Goal: Task Accomplishment & Management: Manage account settings

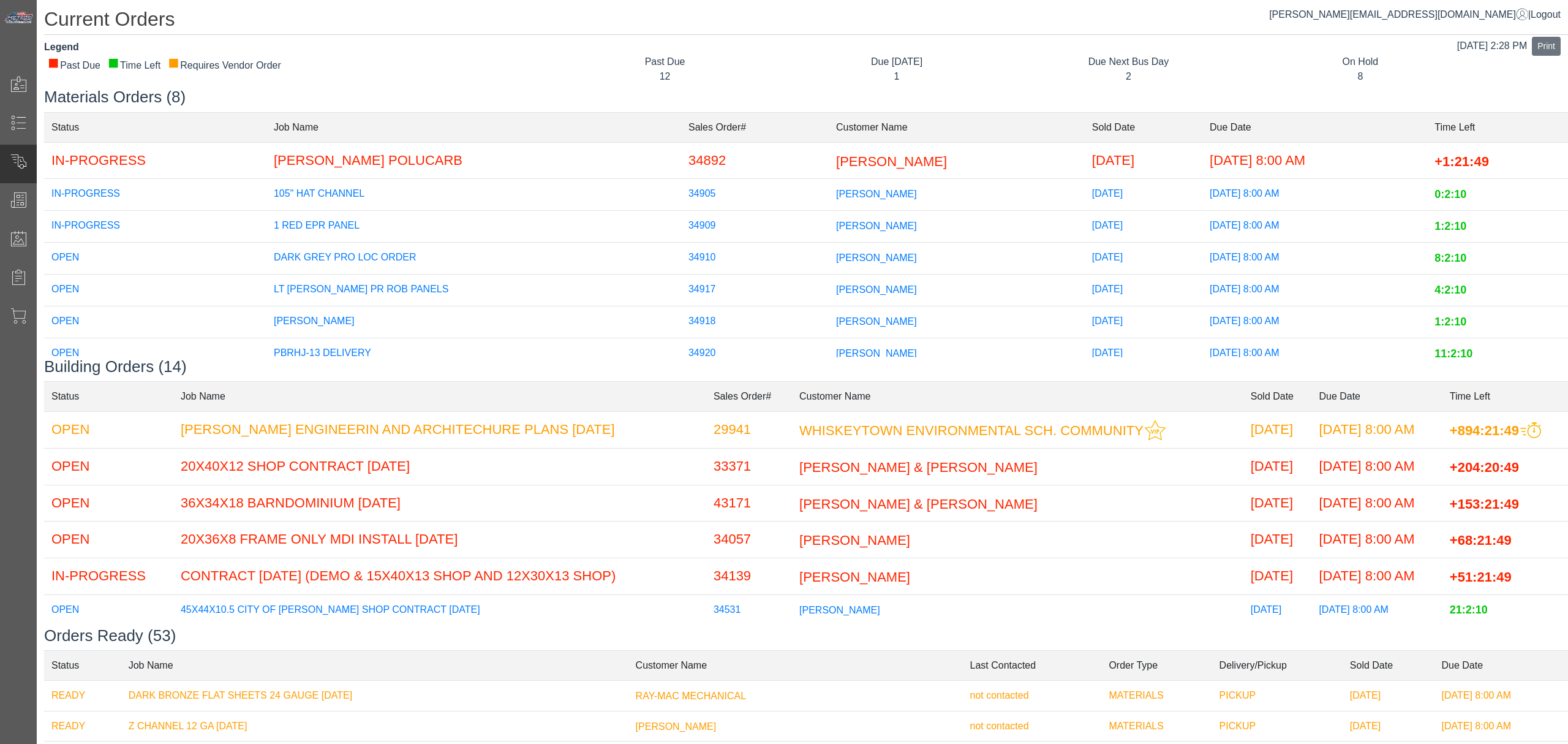
scroll to position [3, 0]
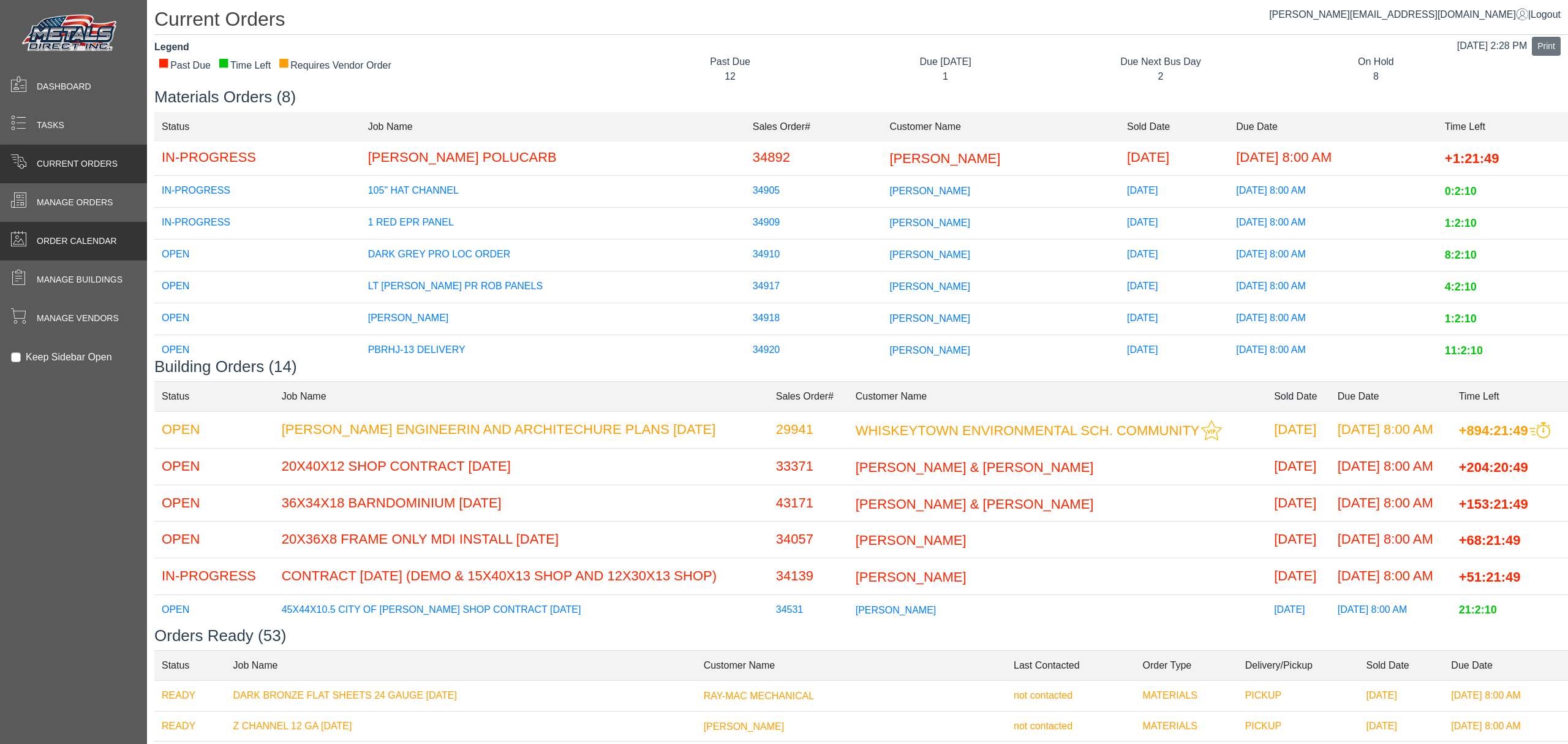
click at [42, 251] on div "Order Calendar" at bounding box center [74, 241] width 147 height 38
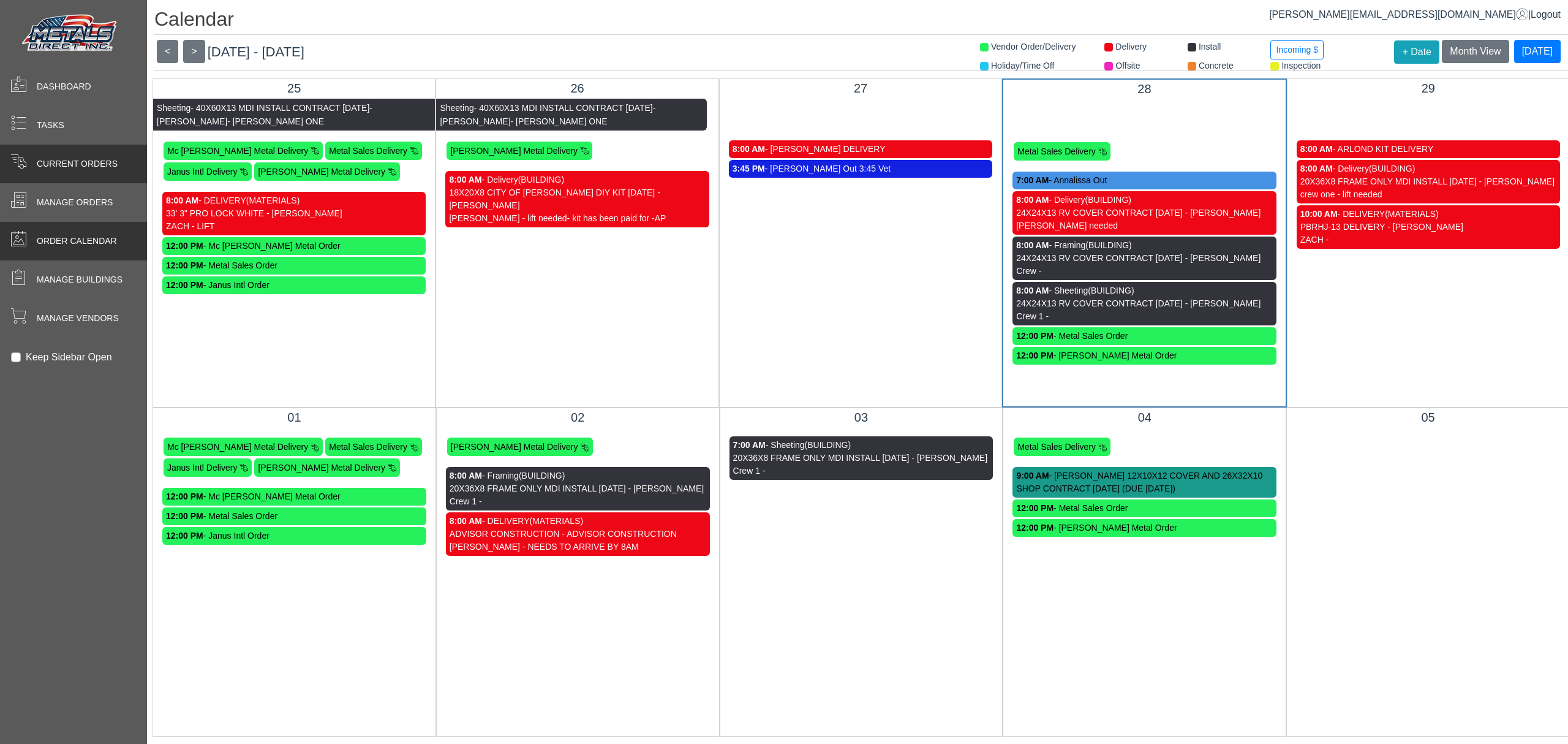
click at [47, 160] on span "Current Orders" at bounding box center [77, 164] width 81 height 13
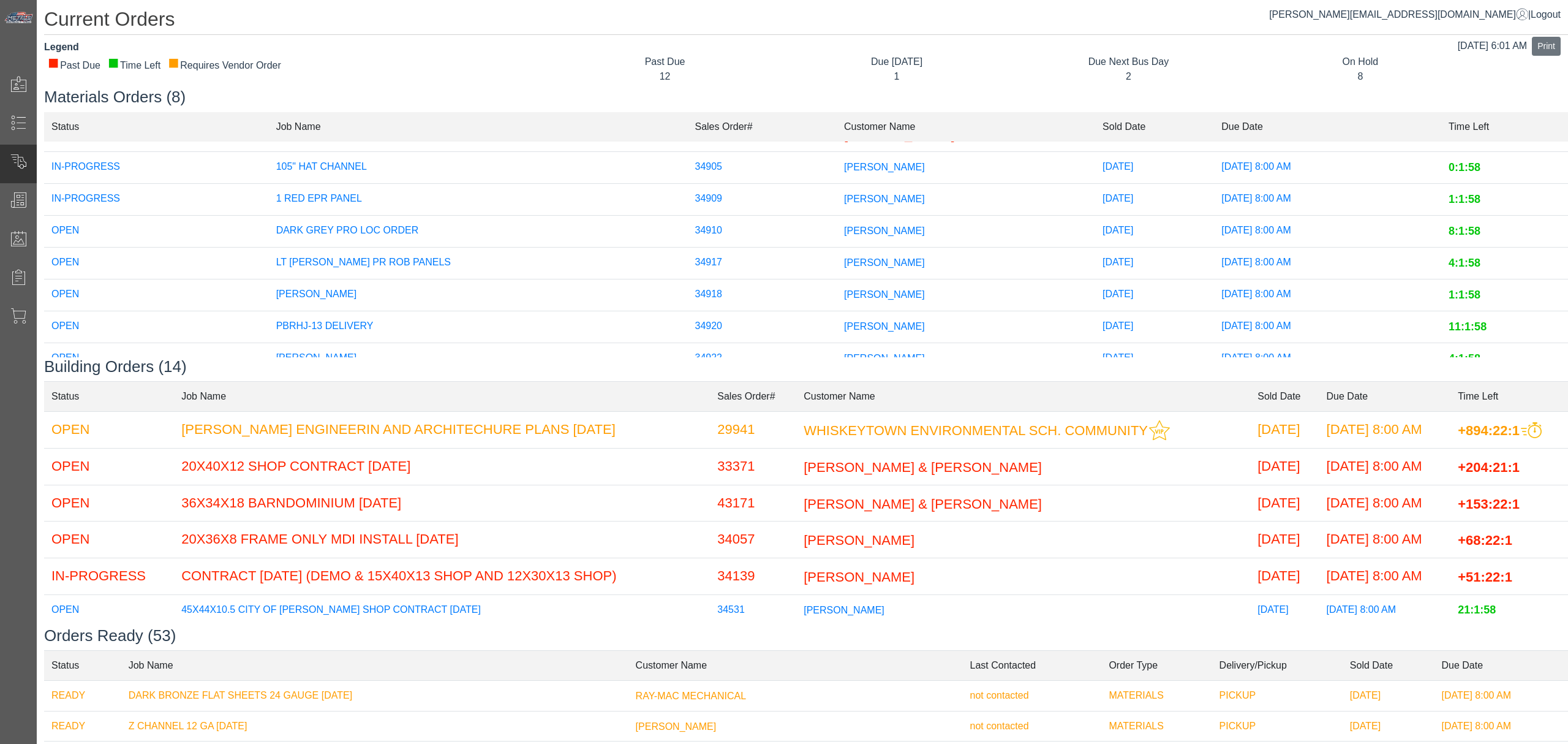
scroll to position [67, 0]
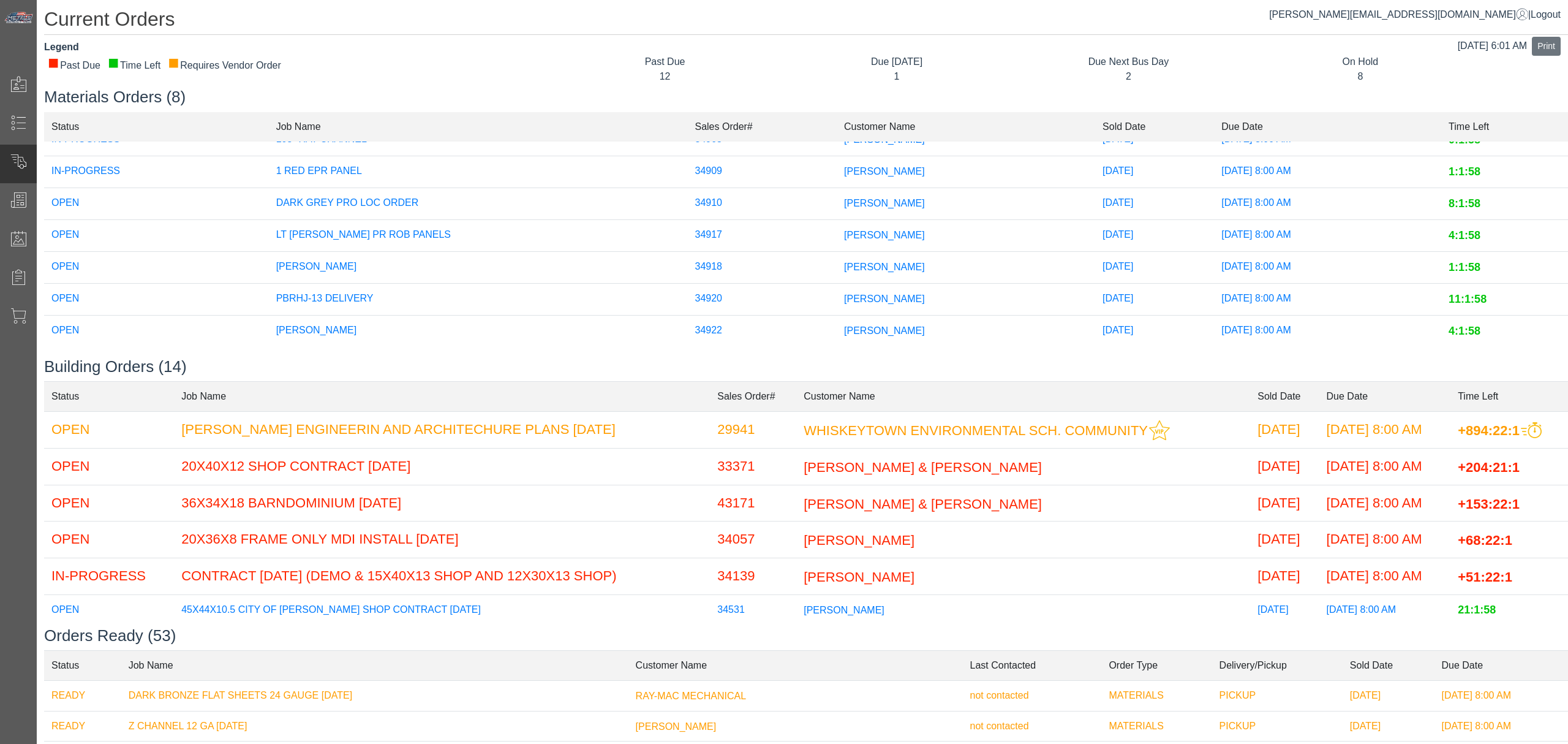
click at [844, 230] on span "[PERSON_NAME]" at bounding box center [884, 235] width 81 height 10
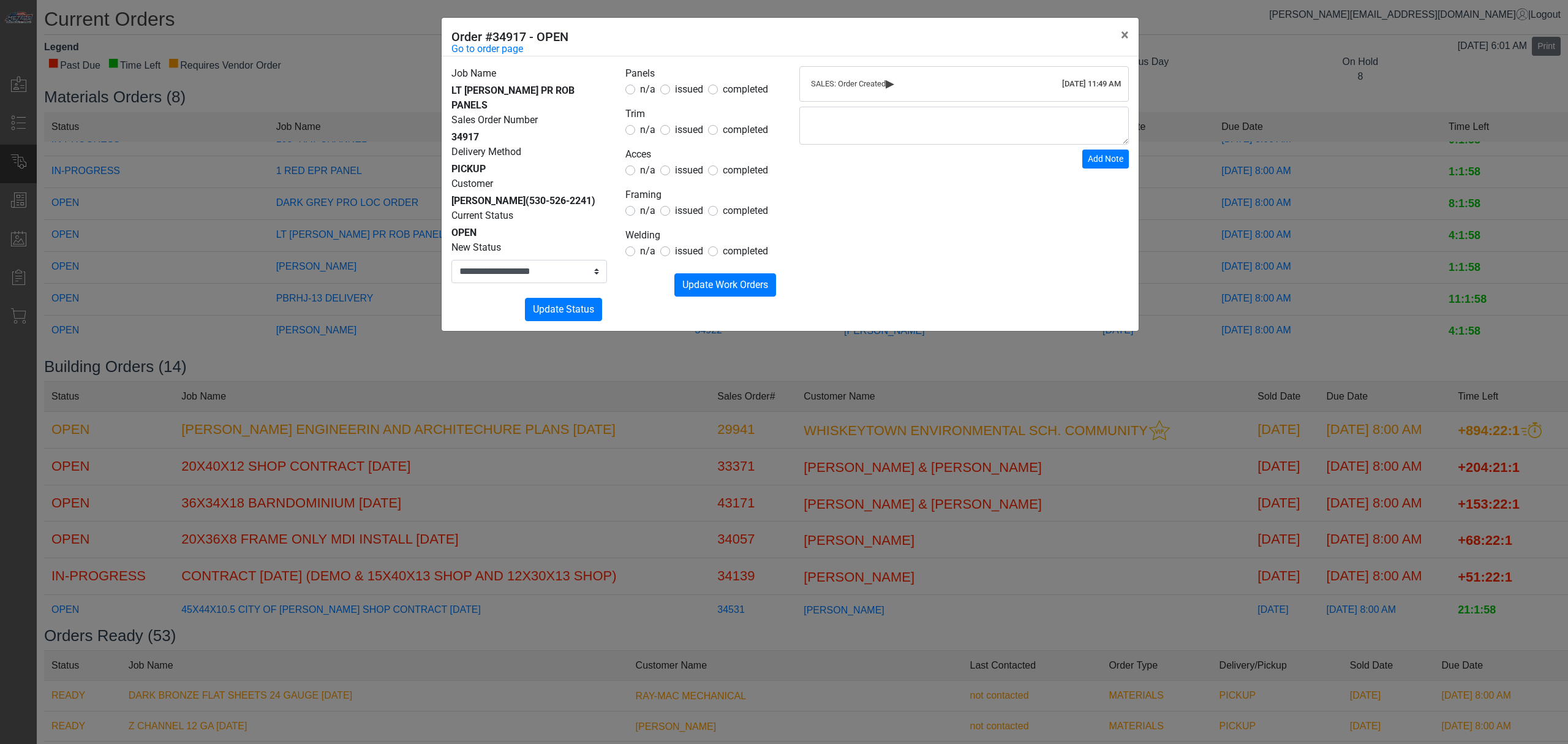
click at [672, 81] on legend "Panels" at bounding box center [703, 74] width 156 height 16
click at [685, 91] on span "issued" at bounding box center [689, 89] width 28 height 12
click at [653, 130] on span "n/a" at bounding box center [648, 129] width 15 height 12
drag, startPoint x: 650, startPoint y: 170, endPoint x: 650, endPoint y: 187, distance: 17.0
click at [650, 172] on span "n/a" at bounding box center [648, 170] width 15 height 12
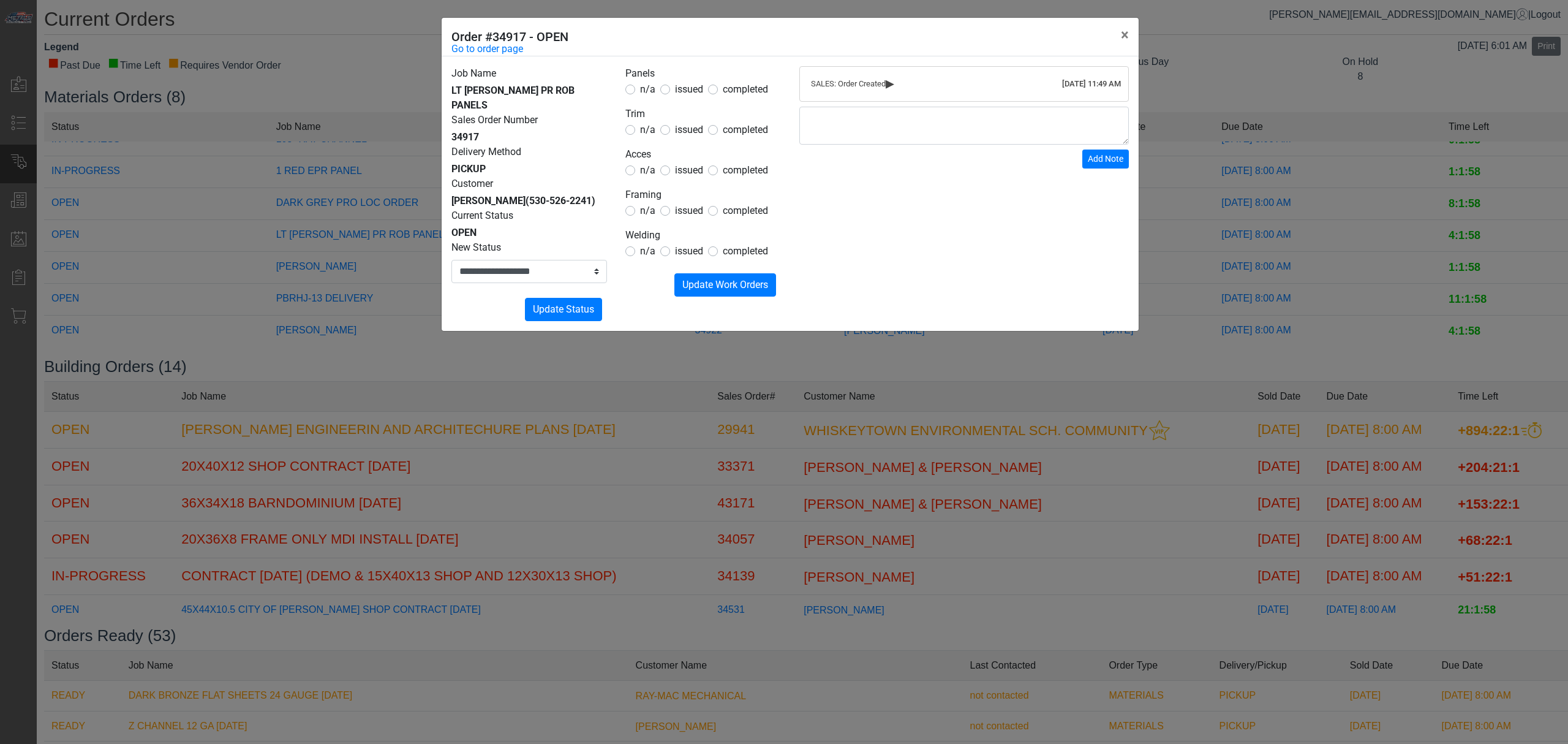
click at [645, 206] on span "n/a" at bounding box center [648, 210] width 15 height 12
click at [643, 246] on span "n/a" at bounding box center [648, 251] width 15 height 12
click at [655, 255] on div "n/a issued completed" at bounding box center [703, 251] width 156 height 14
click at [649, 253] on span "n/a" at bounding box center [648, 251] width 15 height 12
click at [704, 293] on button "Submitting Update Work Orders" at bounding box center [725, 285] width 102 height 23
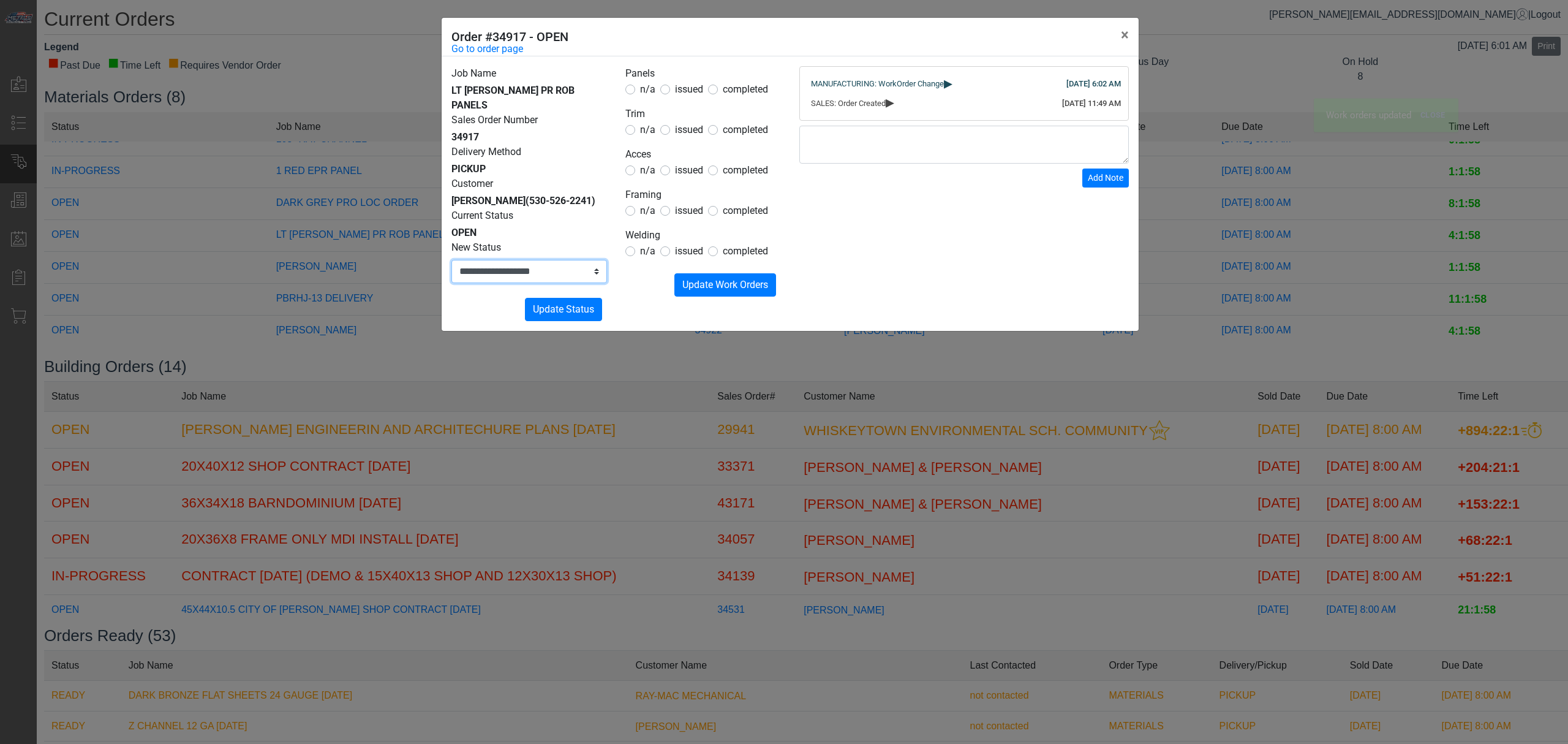
drag, startPoint x: 540, startPoint y: 254, endPoint x: 540, endPoint y: 260, distance: 6.0
click at [540, 260] on select "**********" at bounding box center [529, 272] width 156 height 23
select select "**********"
click at [451, 260] on select "**********" at bounding box center [529, 272] width 156 height 23
click at [546, 303] on span "Update Status" at bounding box center [563, 309] width 61 height 12
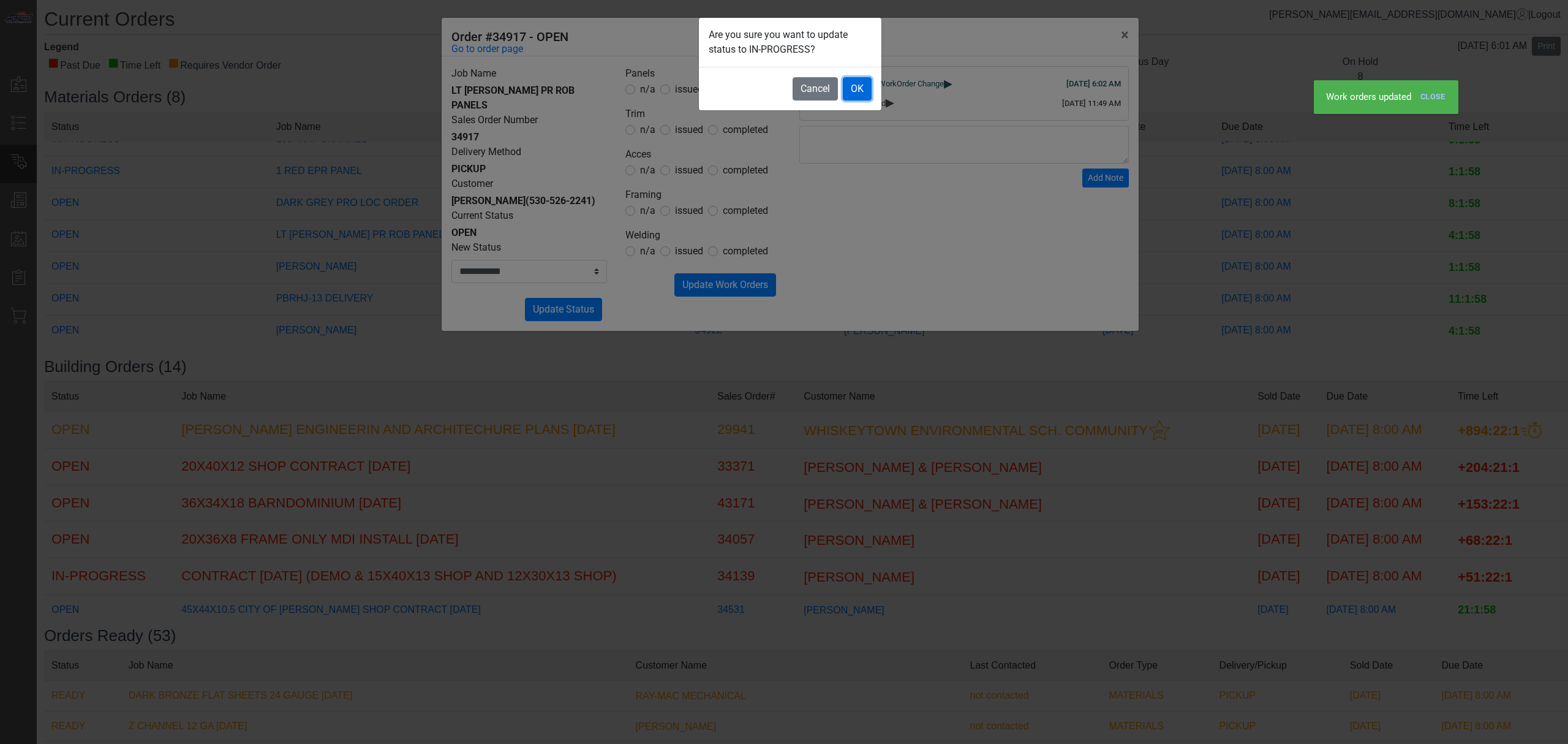
click at [843, 95] on button "OK" at bounding box center [858, 89] width 29 height 23
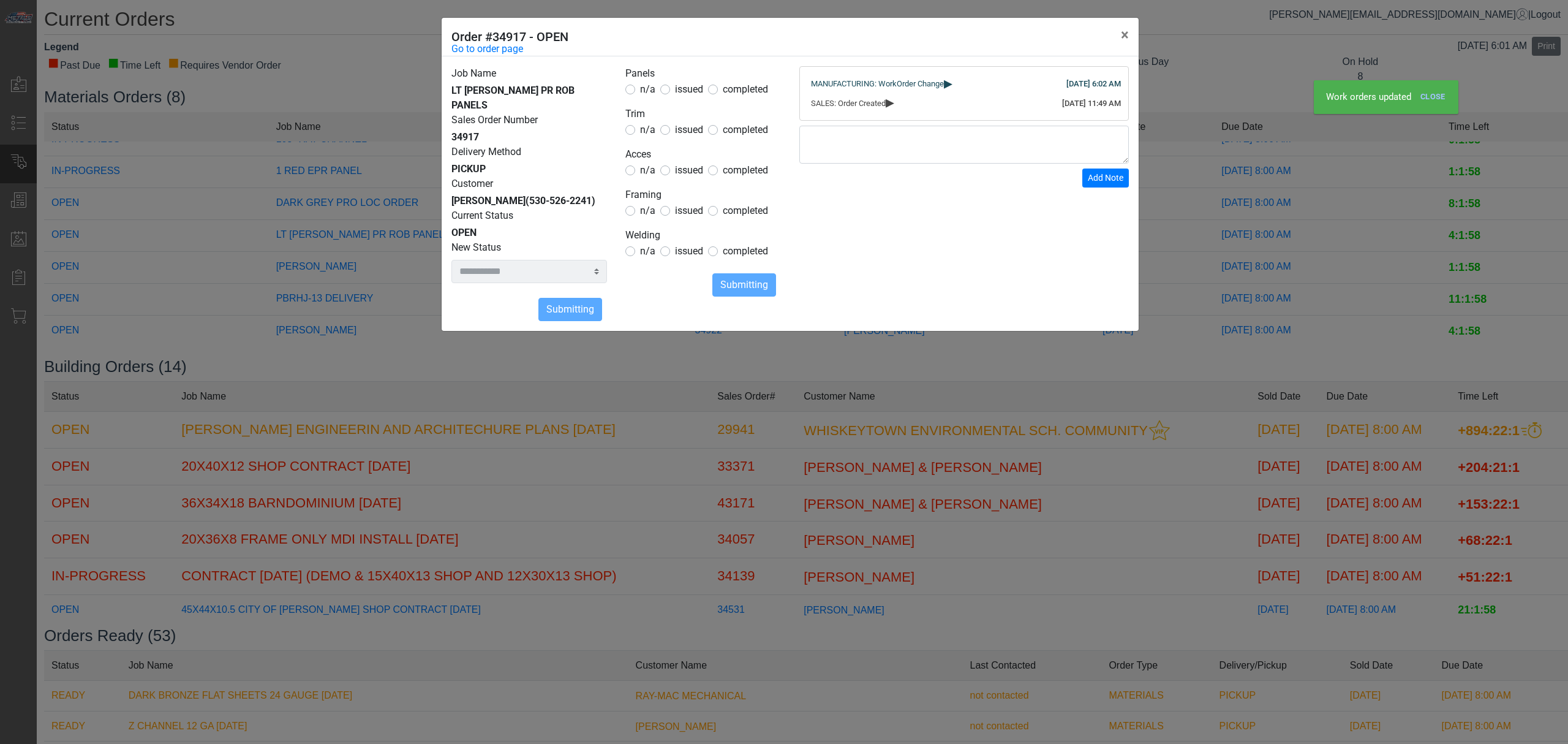
select select
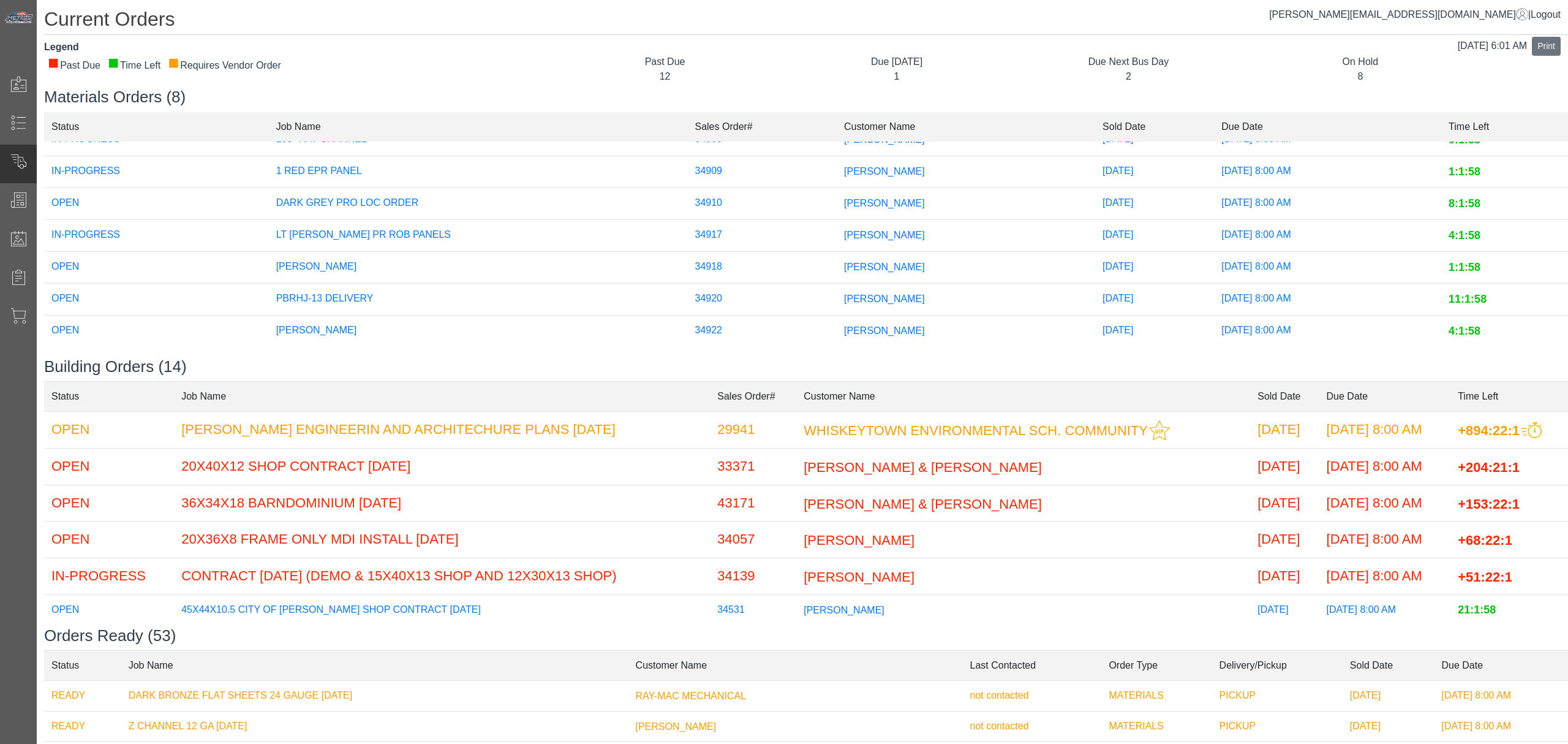
click at [844, 326] on span "[PERSON_NAME]" at bounding box center [884, 331] width 81 height 10
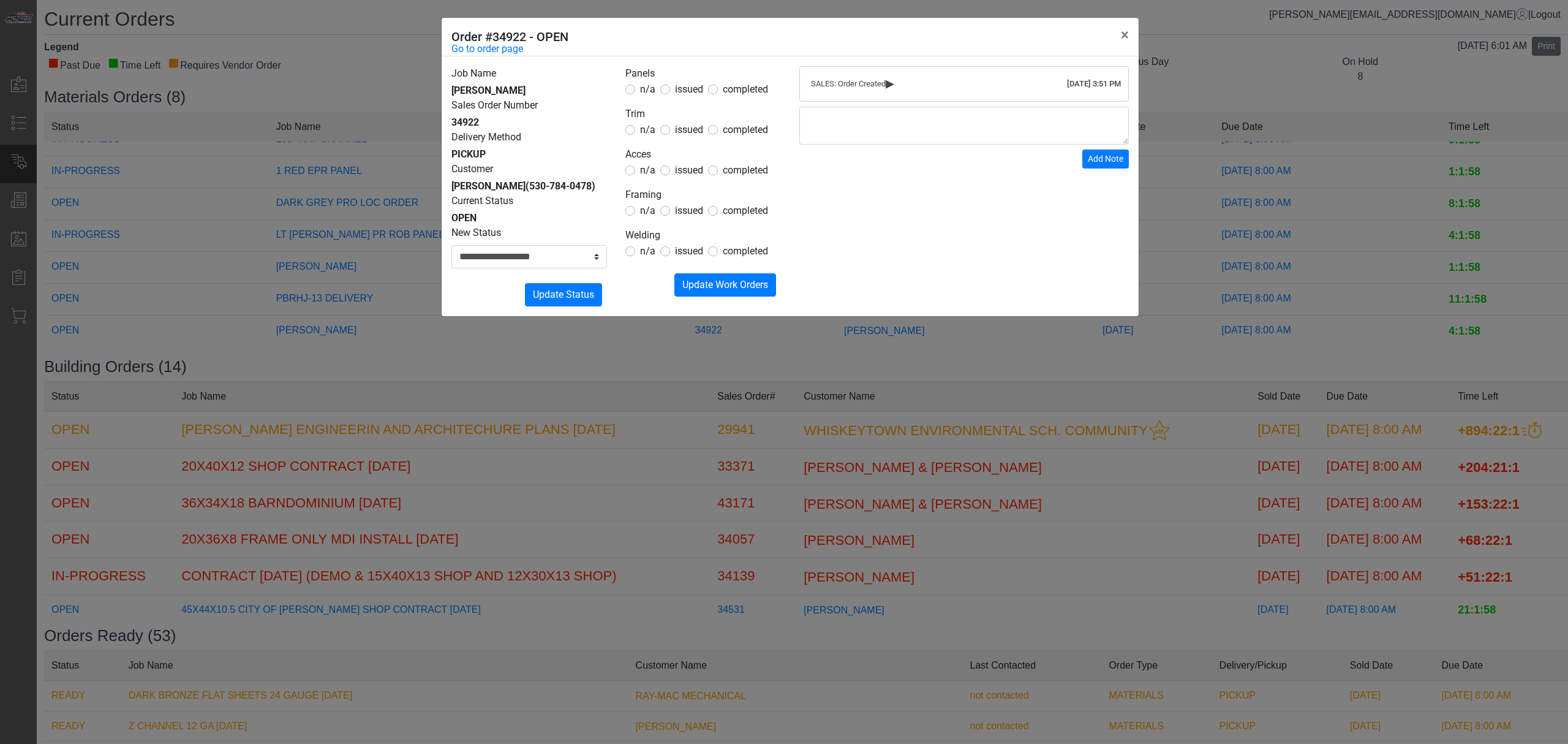
click at [684, 90] on span "issued" at bounding box center [689, 89] width 28 height 12
click at [685, 132] on span "issued" at bounding box center [689, 129] width 28 height 12
click at [648, 165] on span "n/a" at bounding box center [648, 170] width 15 height 12
click at [643, 207] on span "n/a" at bounding box center [648, 210] width 15 height 12
click at [638, 256] on div "n/a" at bounding box center [640, 251] width 30 height 14
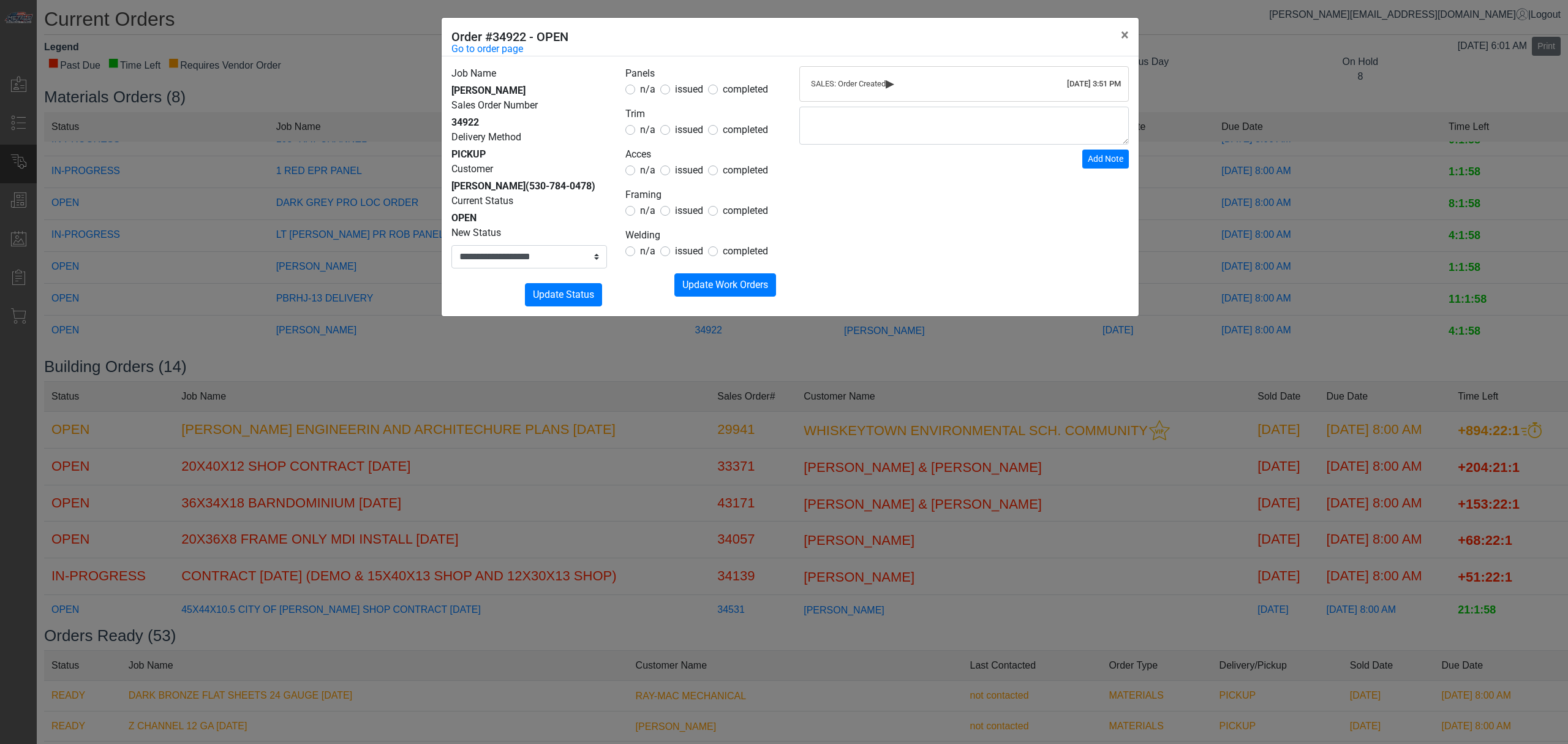
click at [641, 256] on span "n/a" at bounding box center [648, 251] width 15 height 12
drag, startPoint x: 701, startPoint y: 298, endPoint x: 692, endPoint y: 298, distance: 9.0
click at [697, 298] on div "Panels n/a issued completed Trim n/a issued completed Acces n/a issued complete…" at bounding box center [703, 186] width 174 height 241
click at [692, 285] on span "Update Work Orders" at bounding box center [725, 285] width 86 height 12
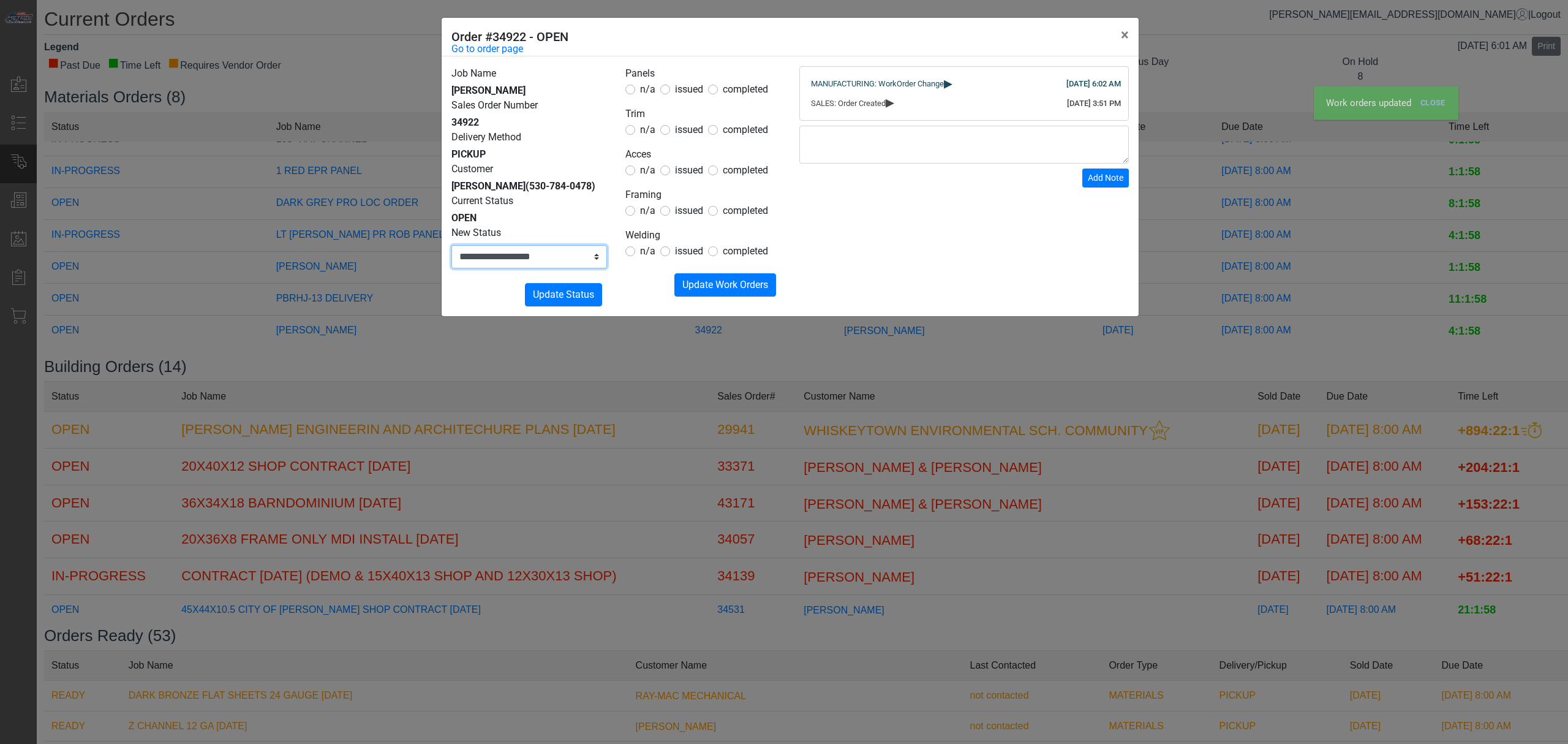
click at [545, 262] on select "**********" at bounding box center [529, 256] width 156 height 23
select select "**********"
click at [451, 245] on select "**********" at bounding box center [529, 256] width 156 height 23
click at [552, 292] on span "Update Status" at bounding box center [563, 295] width 61 height 12
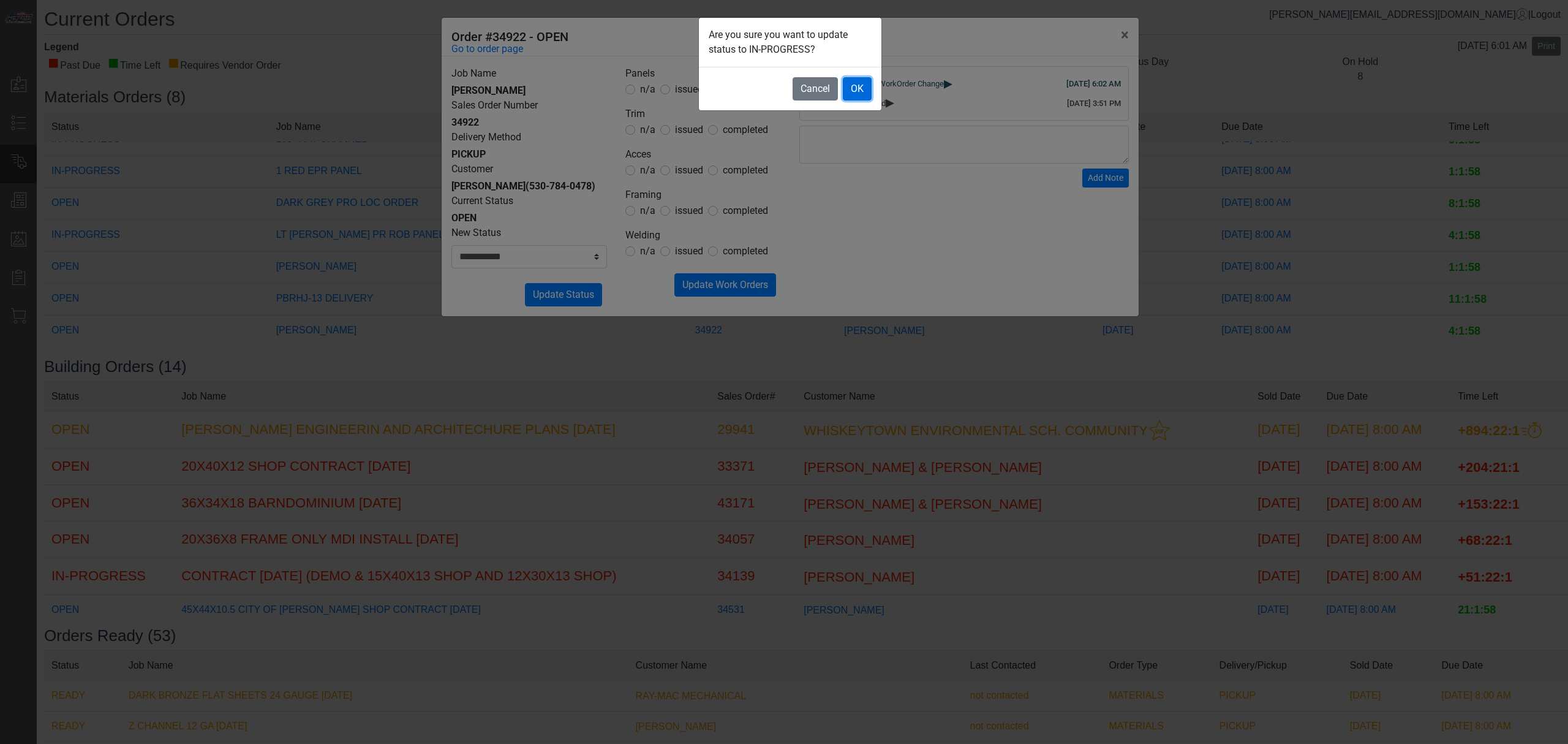
click at [858, 89] on button "OK" at bounding box center [858, 89] width 29 height 23
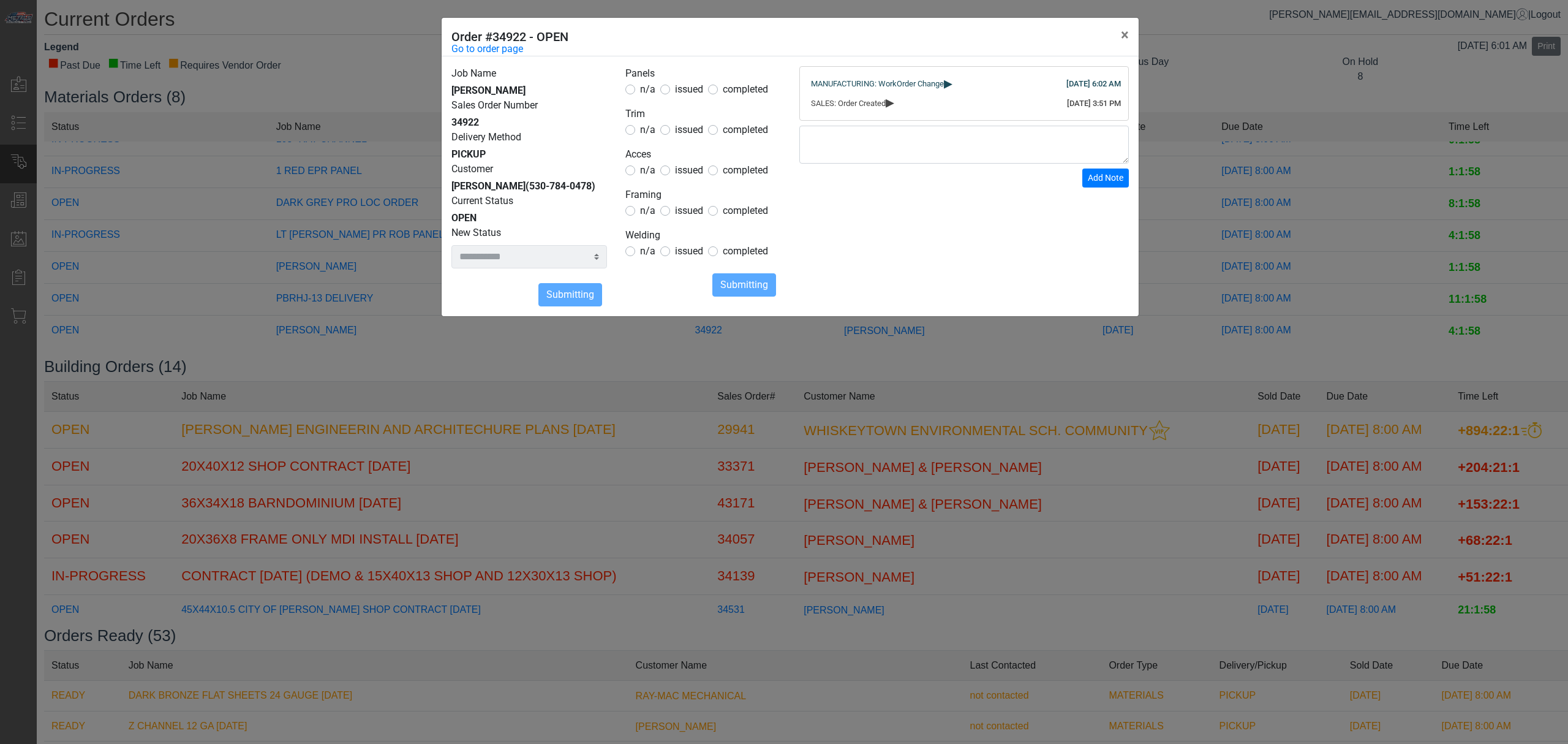
select select
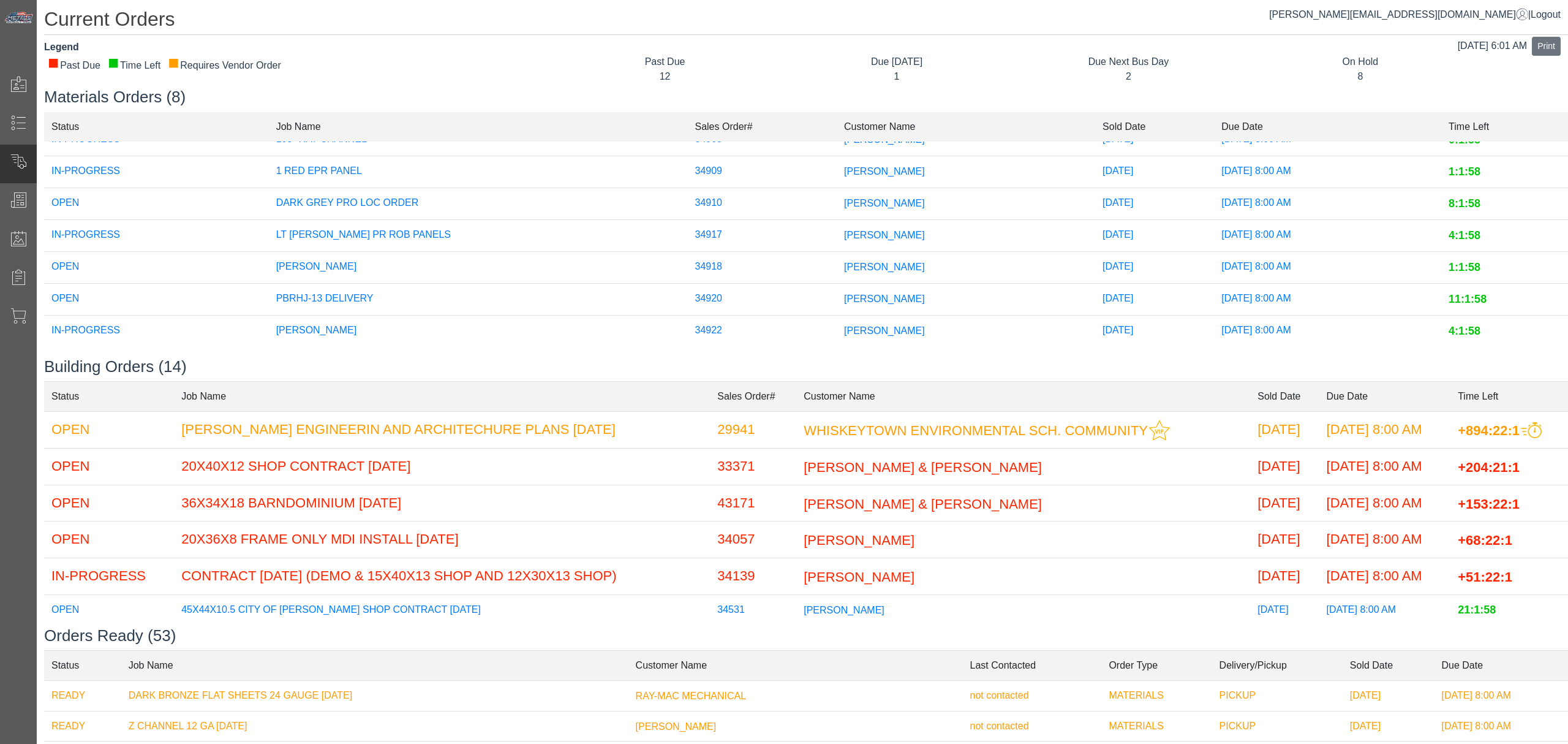
click at [761, 252] on td "34918" at bounding box center [762, 268] width 149 height 32
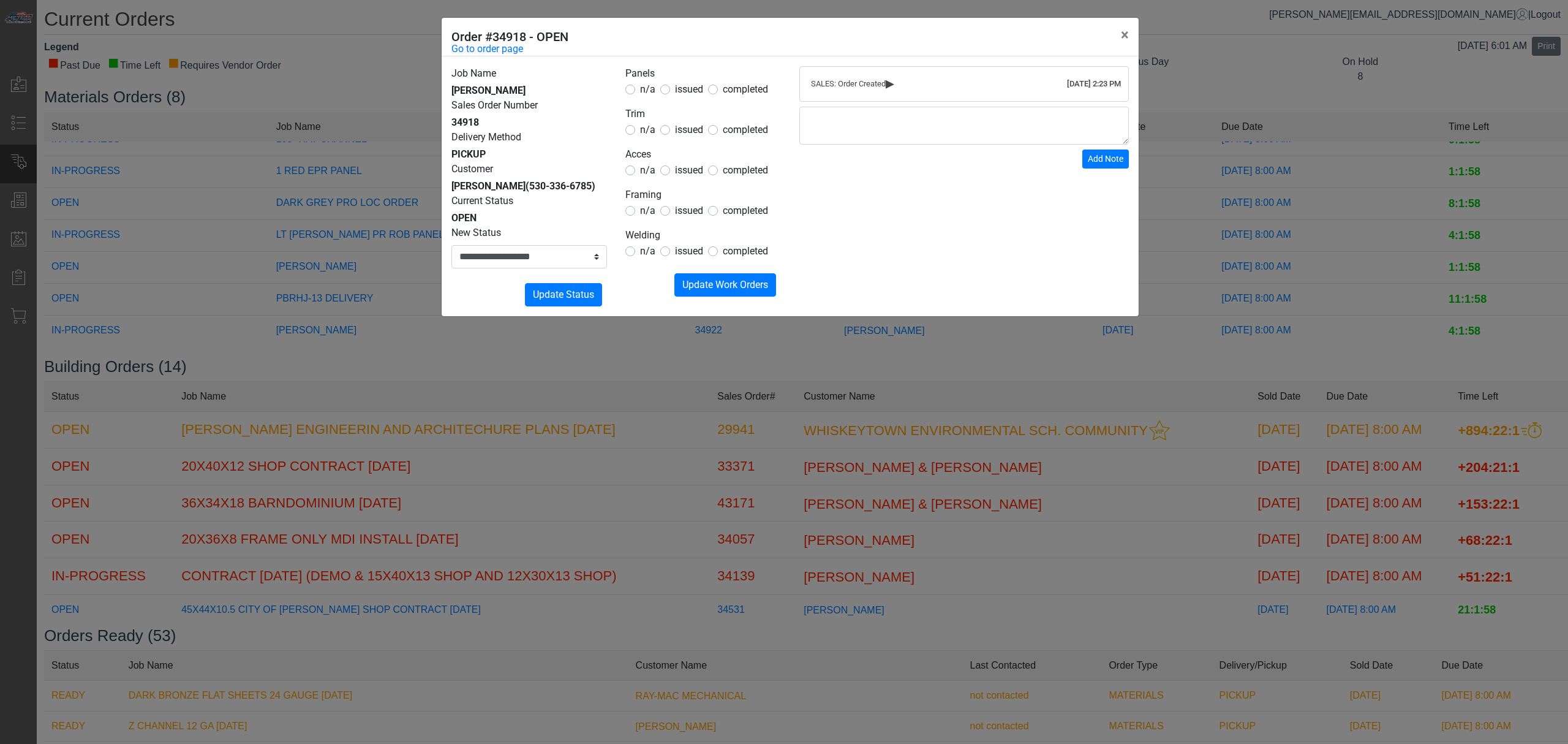
click at [675, 85] on span "issued" at bounding box center [689, 89] width 28 height 12
click at [675, 94] on span "issued" at bounding box center [689, 89] width 28 height 12
drag, startPoint x: 673, startPoint y: 142, endPoint x: 684, endPoint y: 134, distance: 13.6
click at [674, 142] on form "Panels n/a issued completed Trim n/a issued completed Acces n/a issued complete…" at bounding box center [703, 181] width 156 height 230
click at [684, 134] on span "issued" at bounding box center [689, 129] width 28 height 12
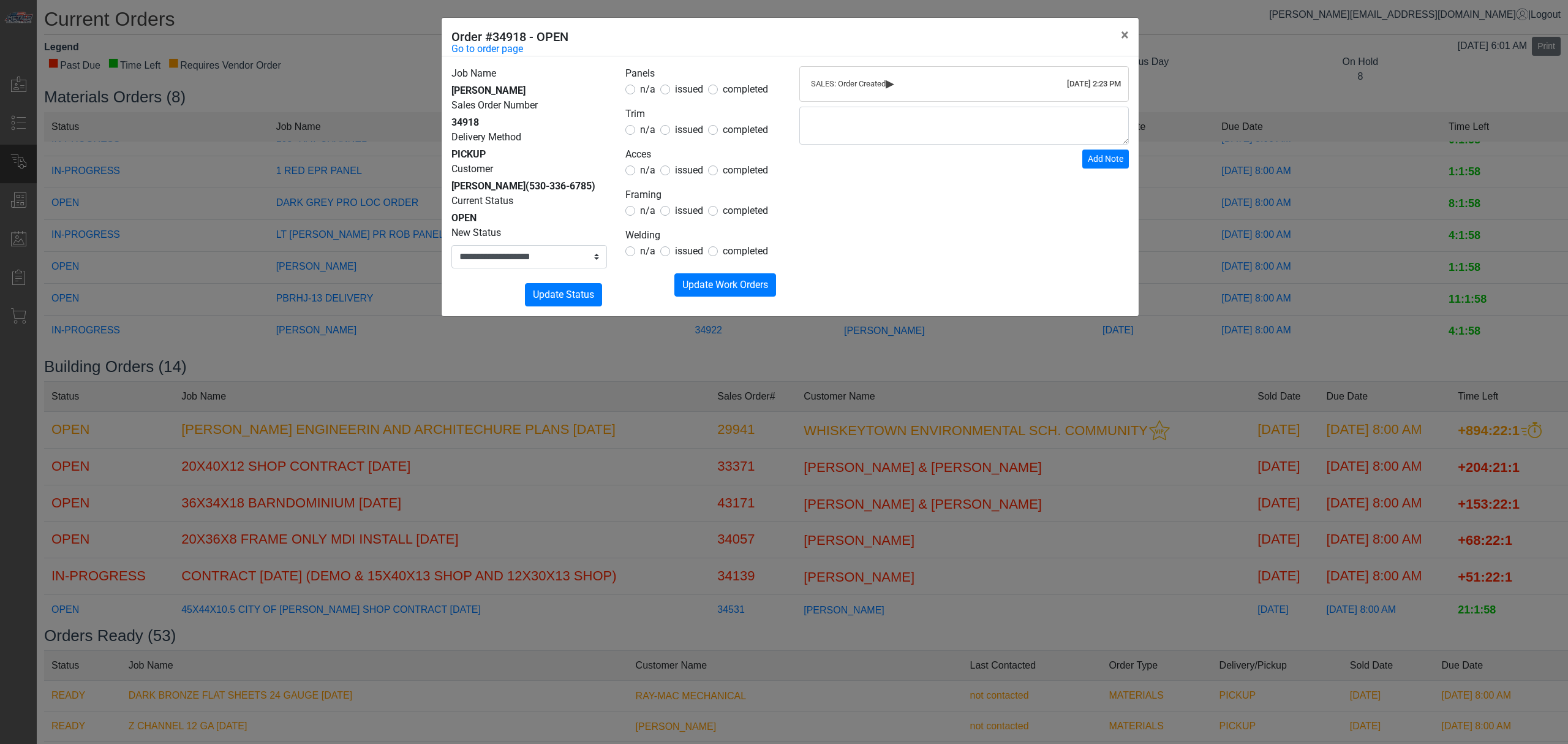
click at [645, 93] on span "n/a" at bounding box center [648, 89] width 15 height 12
click at [649, 172] on span "n/a" at bounding box center [648, 170] width 15 height 12
drag, startPoint x: 640, startPoint y: 208, endPoint x: 645, endPoint y: 226, distance: 18.7
click at [638, 212] on div "n/a" at bounding box center [640, 211] width 30 height 14
click at [641, 253] on span "n/a" at bounding box center [648, 251] width 15 height 12
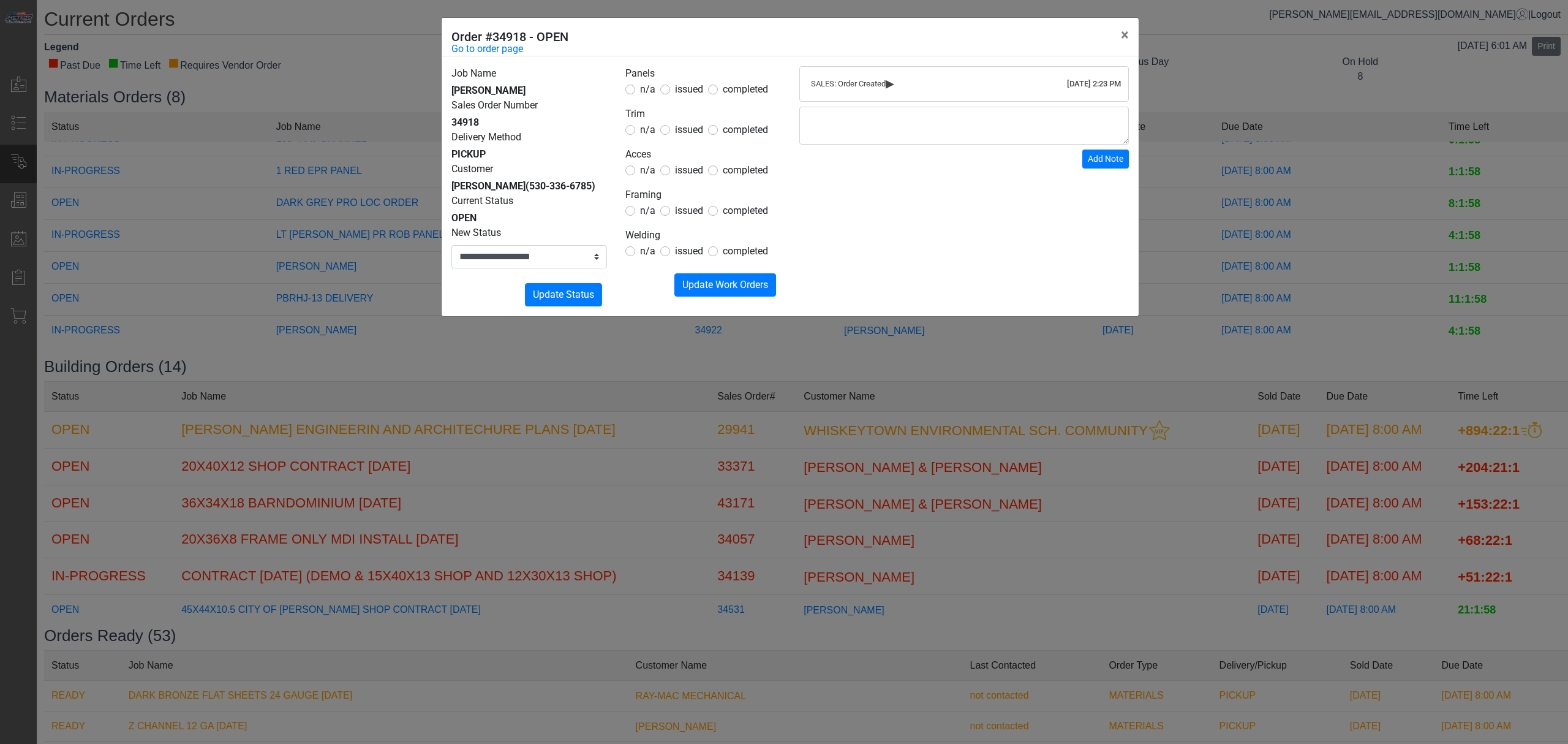
click at [645, 217] on span "n/a" at bounding box center [648, 210] width 15 height 12
click at [691, 275] on button "Submitting Update Work Orders" at bounding box center [725, 285] width 102 height 23
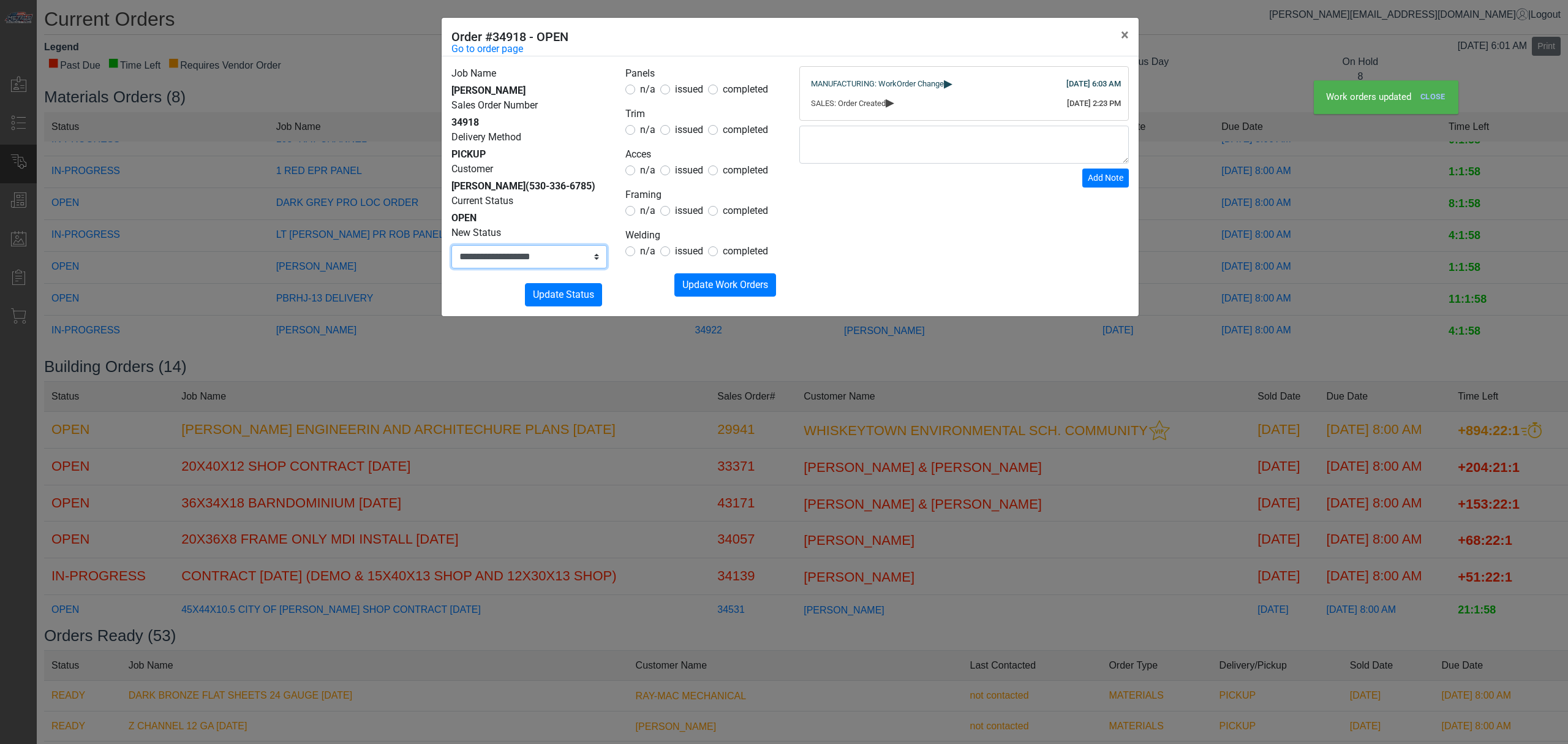
click at [556, 268] on select "**********" at bounding box center [529, 256] width 156 height 23
select select "**********"
click at [451, 245] on select "**********" at bounding box center [529, 256] width 156 height 23
click at [552, 294] on span "Update Status" at bounding box center [563, 295] width 61 height 12
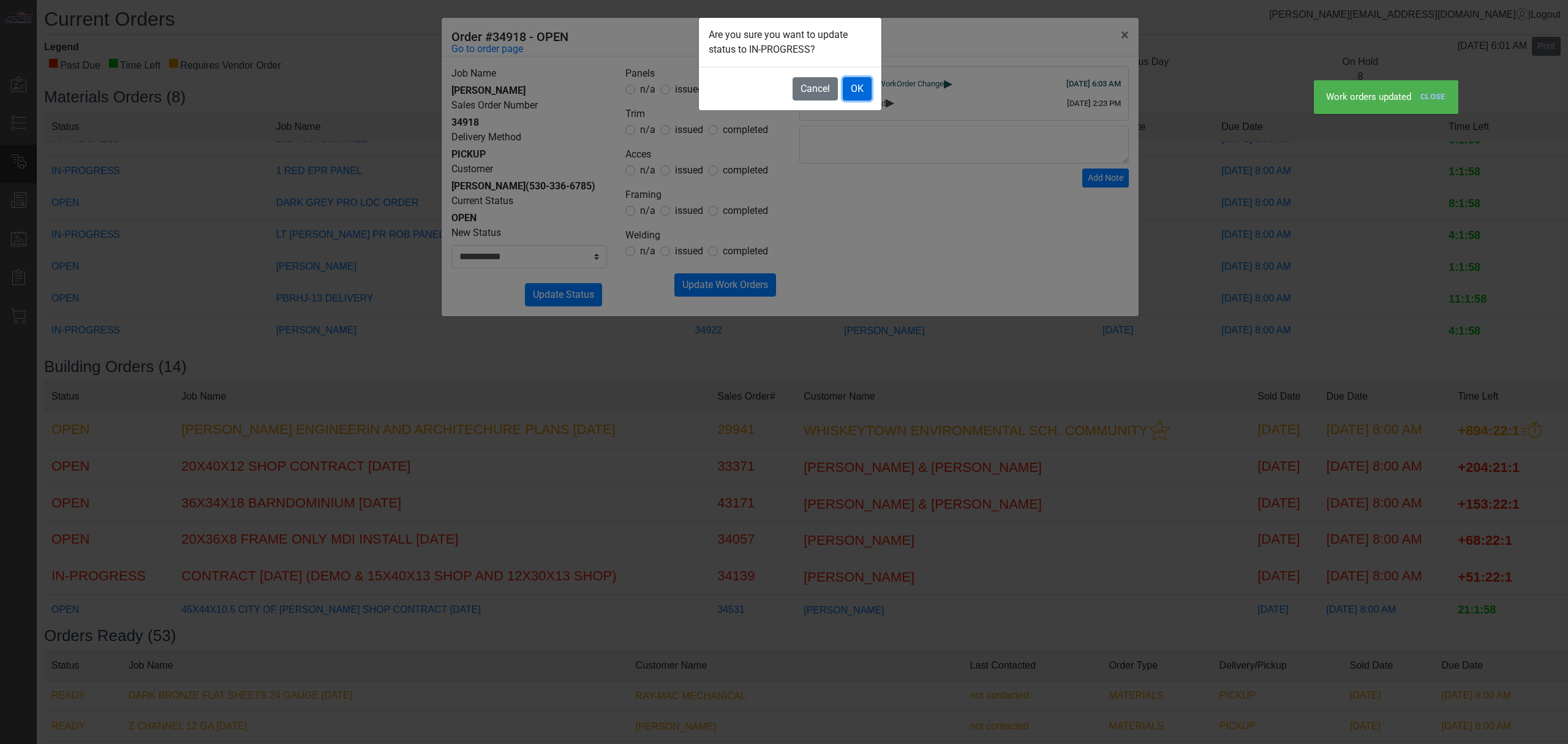
click at [859, 95] on button "OK" at bounding box center [858, 89] width 29 height 23
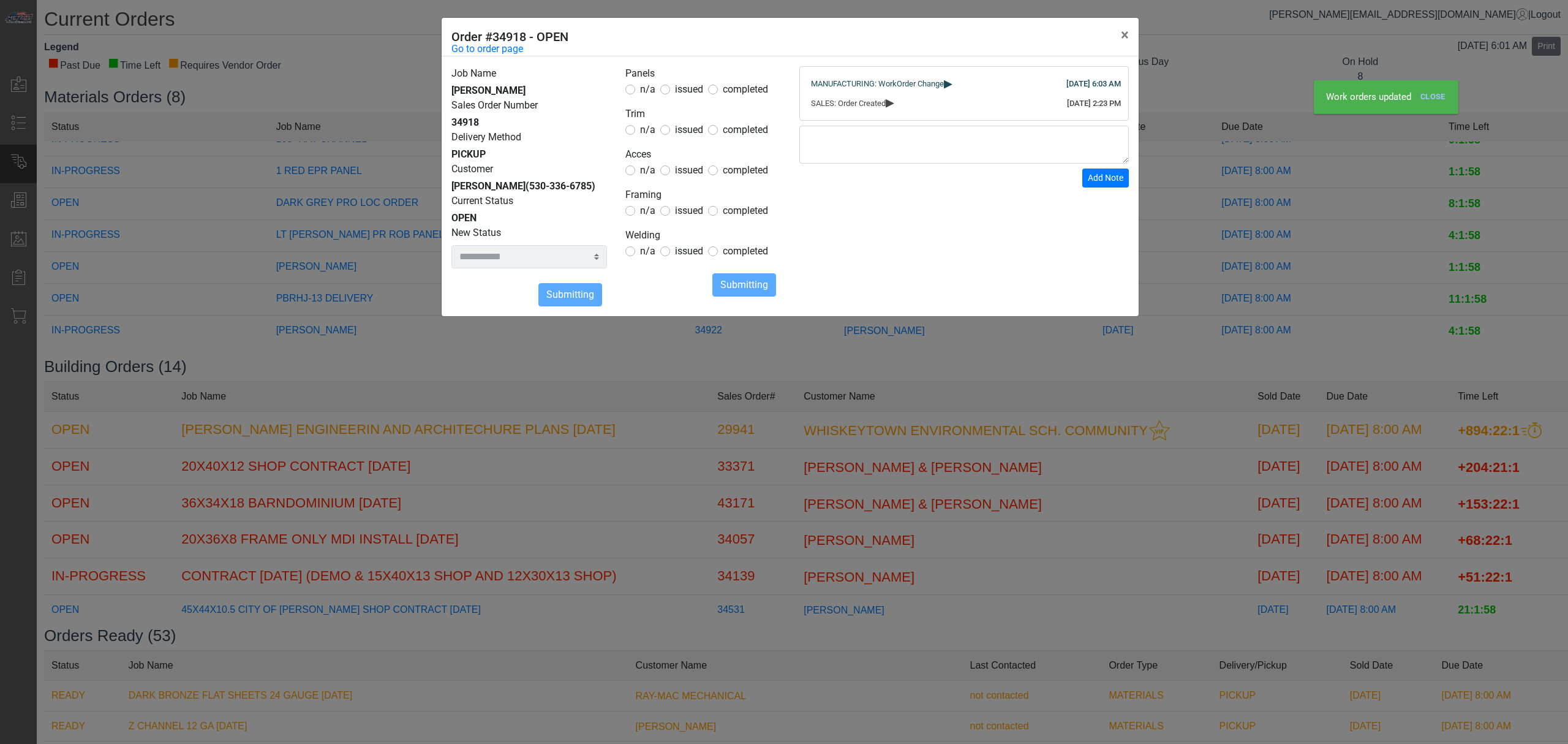
select select
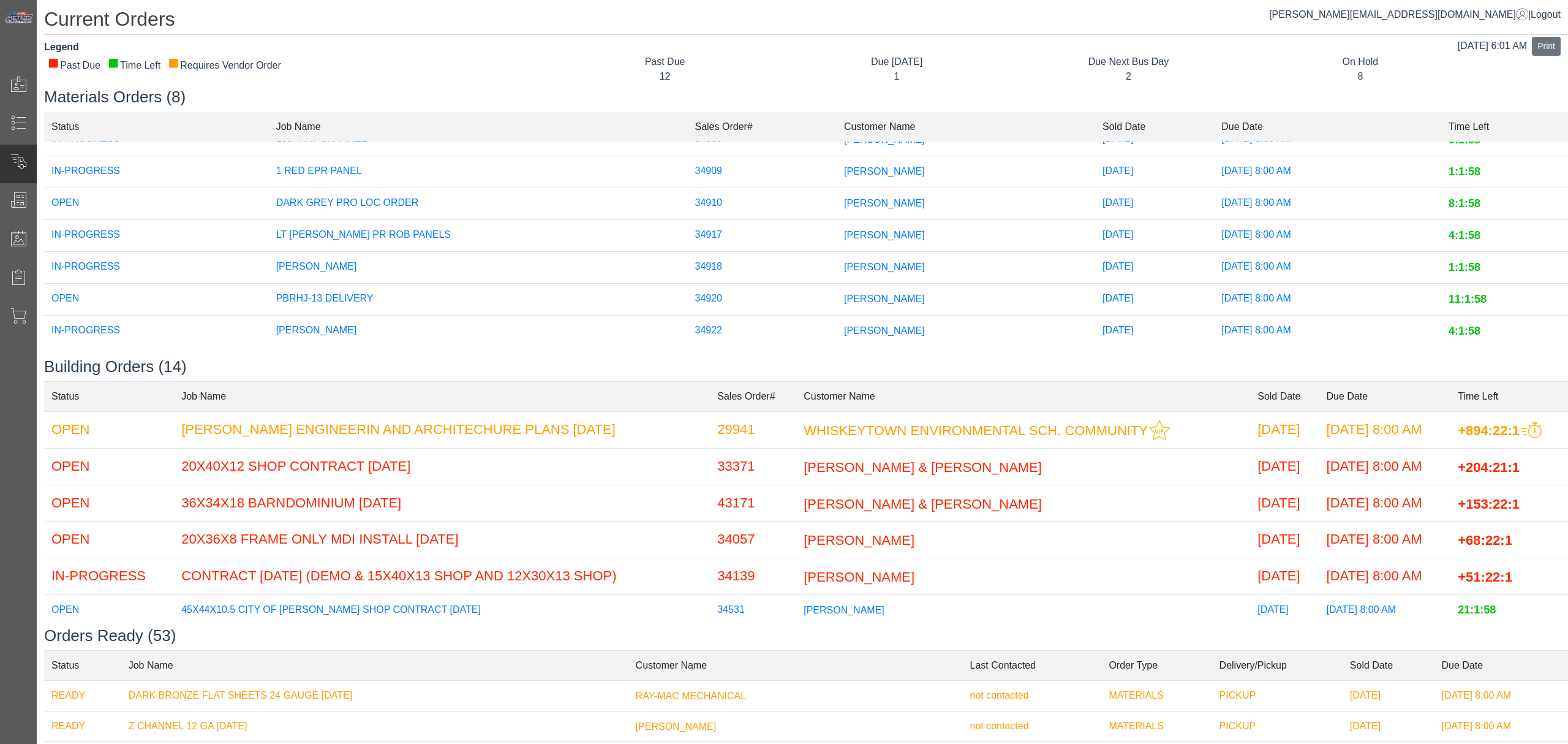
click at [863, 230] on span "[PERSON_NAME]" at bounding box center [884, 235] width 81 height 10
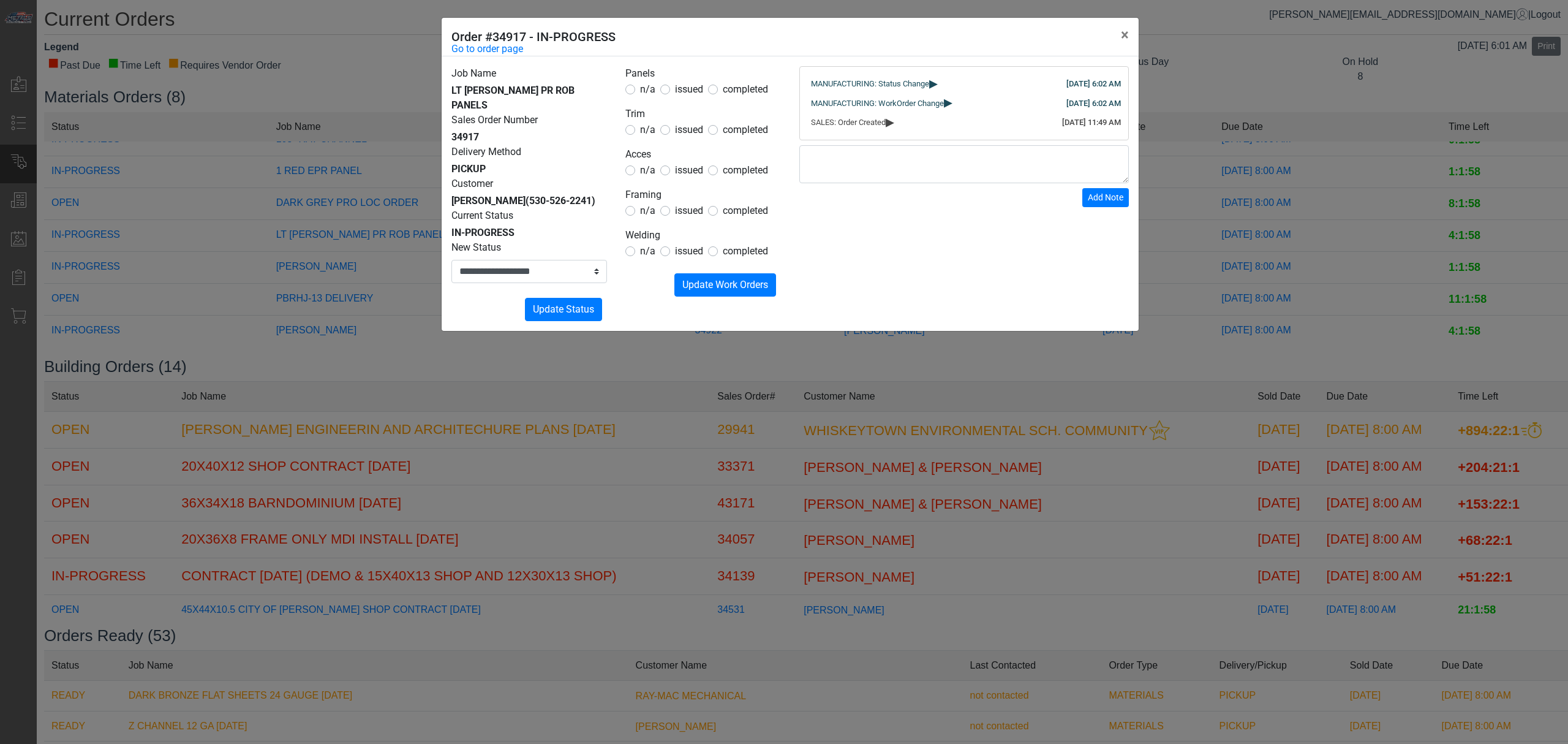
click at [704, 358] on div "**********" at bounding box center [784, 372] width 1568 height 744
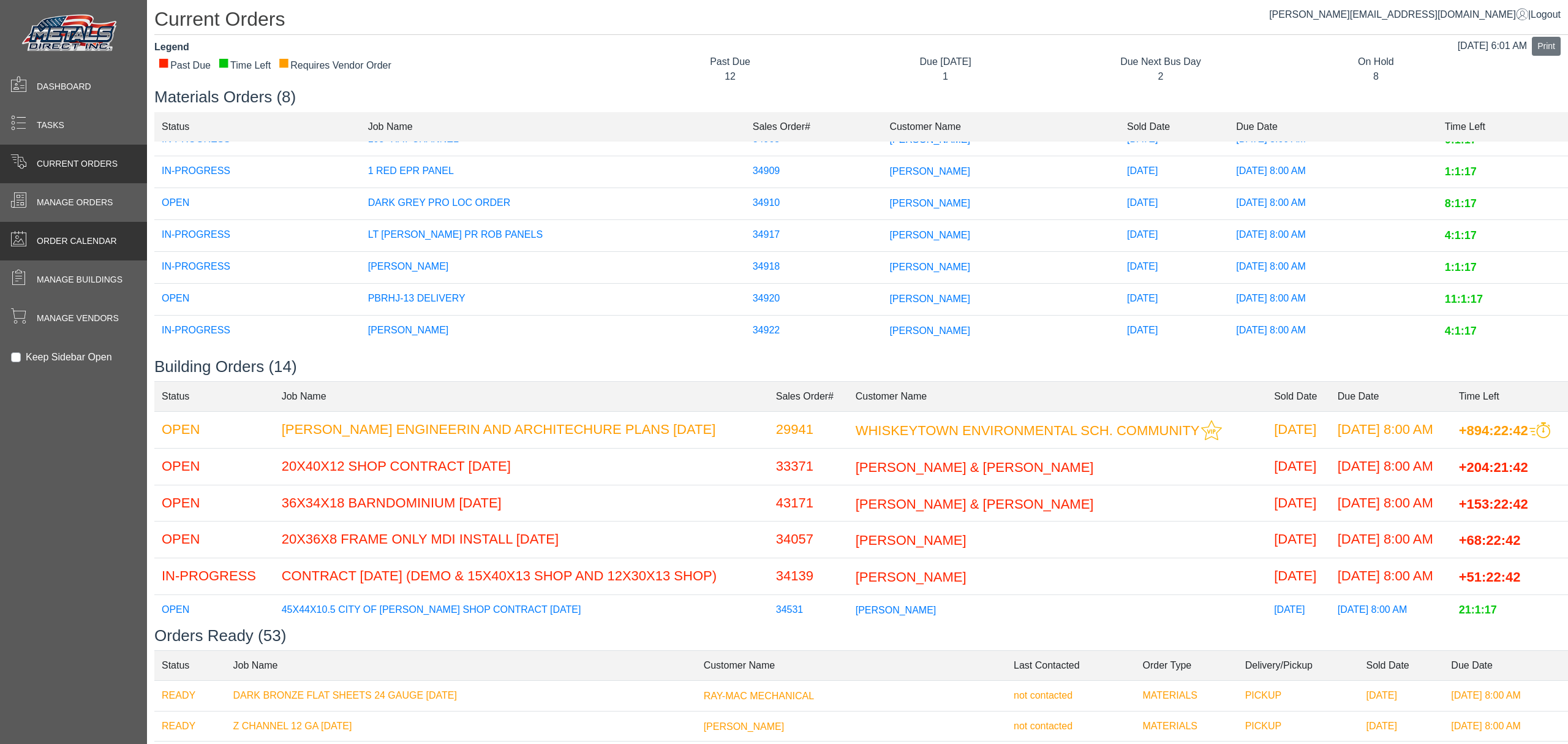
click at [33, 241] on span at bounding box center [18, 241] width 37 height 24
